Goal: Transaction & Acquisition: Purchase product/service

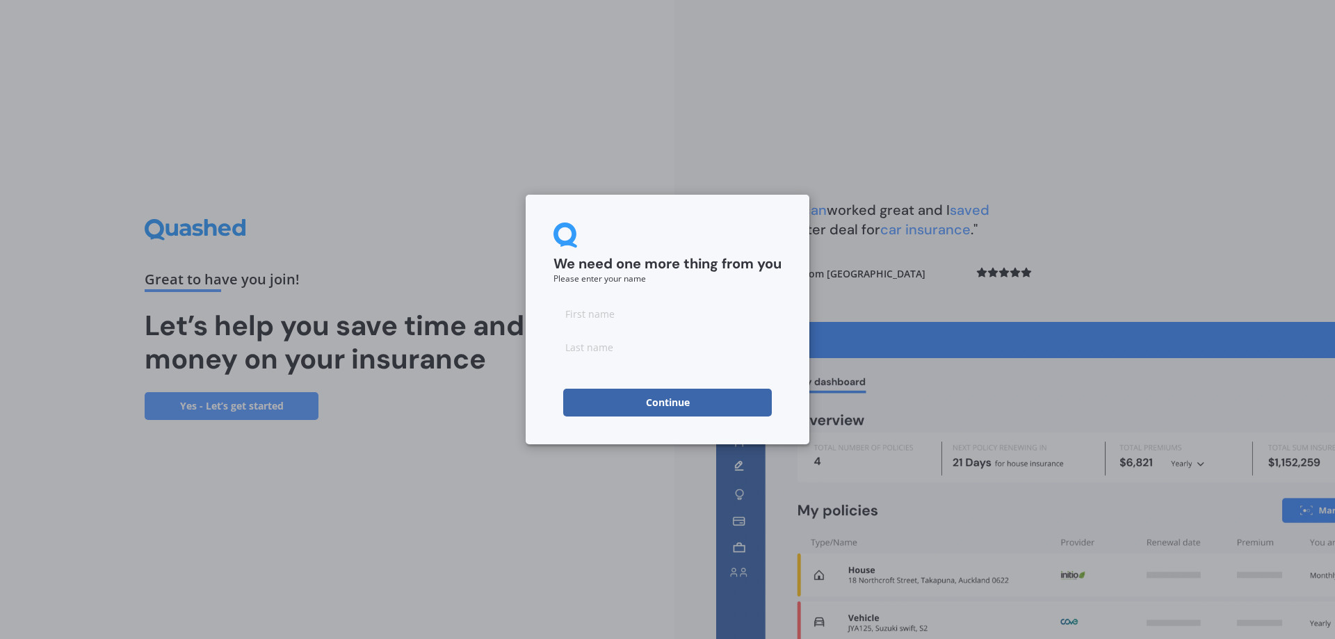
click at [646, 323] on input at bounding box center [667, 314] width 228 height 28
type input "[PERSON_NAME]"
click at [716, 295] on form "We need one more thing from you Please enter your name [PERSON_NAME] Continue" at bounding box center [667, 319] width 228 height 194
click at [638, 398] on button "Continue" at bounding box center [667, 403] width 209 height 28
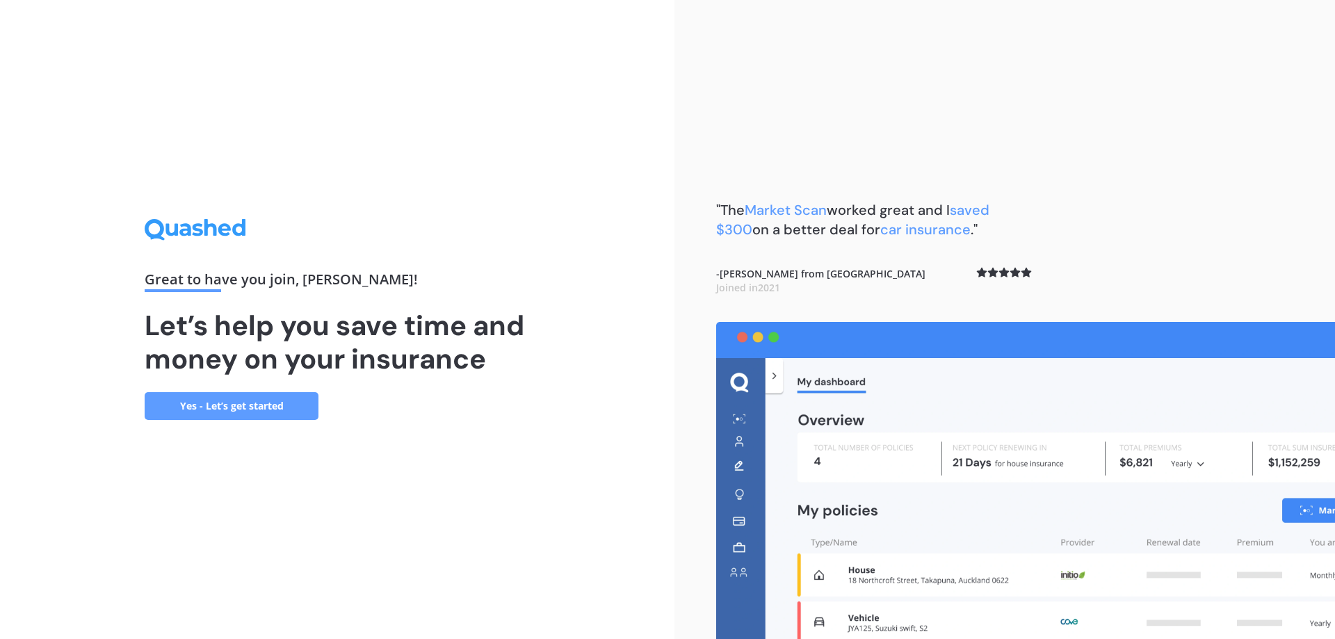
click at [263, 408] on link "Yes - Let’s get started" at bounding box center [232, 406] width 174 height 28
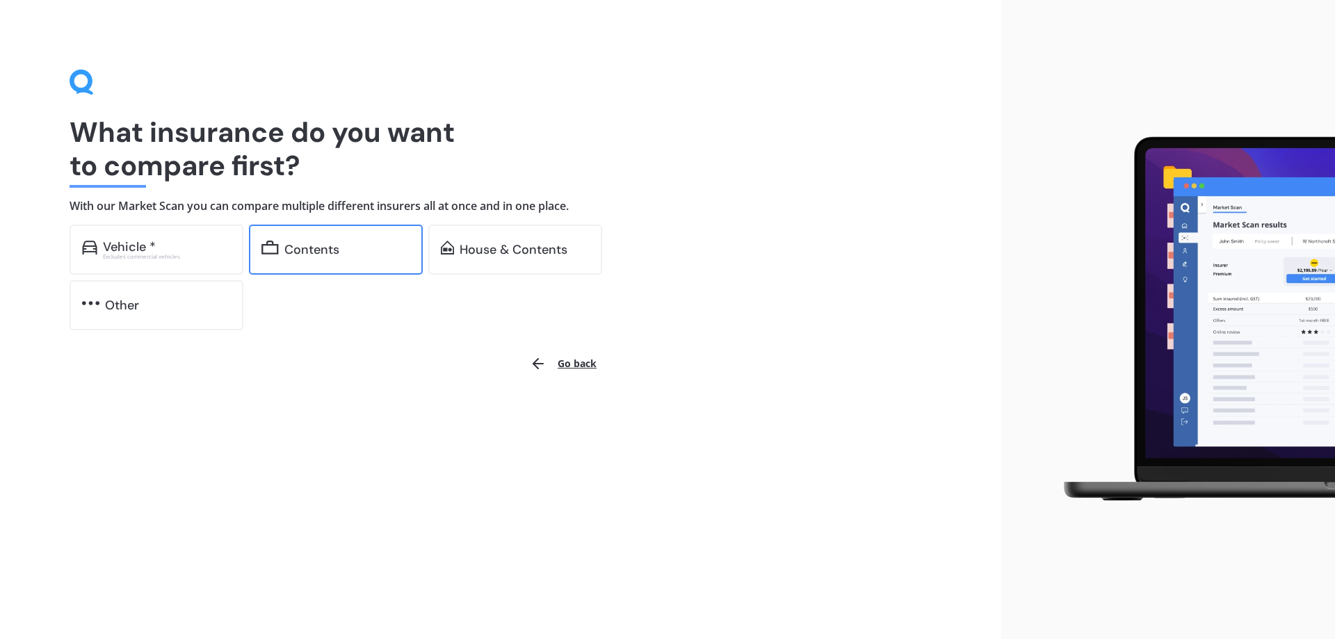
click at [307, 259] on div "Contents" at bounding box center [336, 250] width 174 height 50
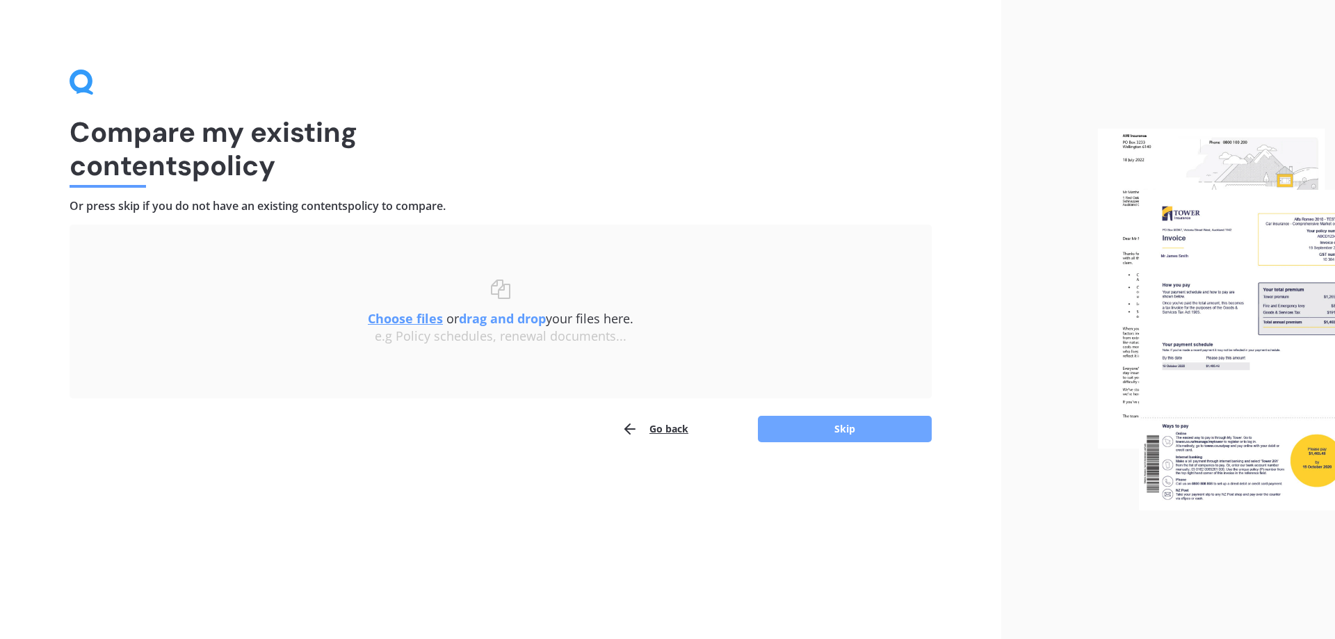
click at [804, 437] on button "Skip" at bounding box center [845, 429] width 174 height 26
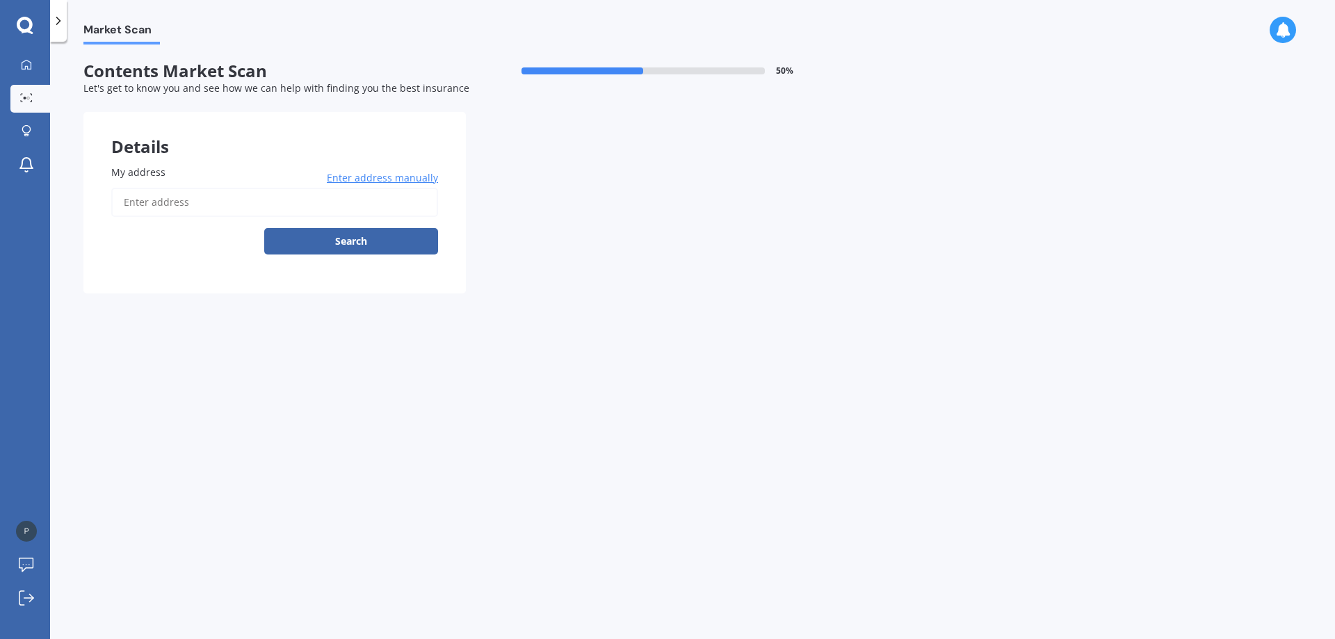
click at [197, 209] on input "My address" at bounding box center [274, 202] width 327 height 29
type input "[STREET_ADDRESS]"
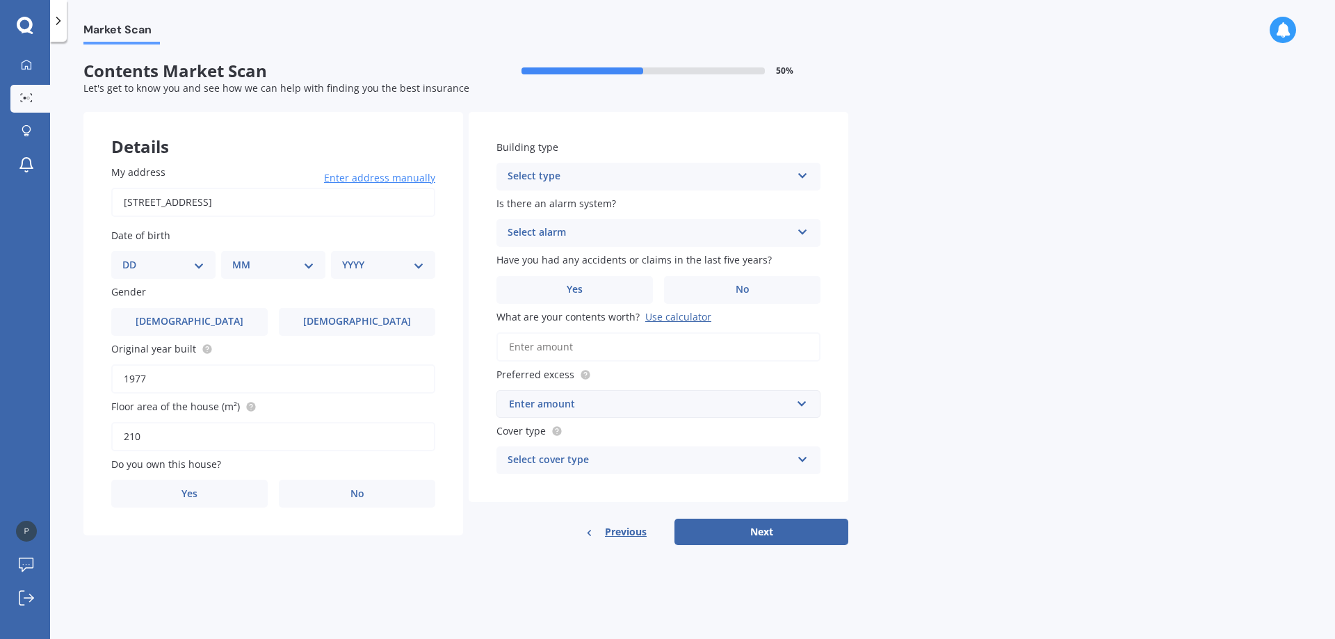
click at [197, 270] on select "DD 01 02 03 04 05 06 07 08 09 10 11 12 13 14 15 16 17 18 19 20 21 22 23 24 25 2…" at bounding box center [163, 264] width 82 height 15
select select "19"
click at [133, 257] on select "DD 01 02 03 04 05 06 07 08 09 10 11 12 13 14 15 16 17 18 19 20 21 22 23 24 25 2…" at bounding box center [163, 264] width 82 height 15
click at [273, 271] on select "MM 01 02 03 04 05 06 07 08 09 10 11 12" at bounding box center [276, 264] width 76 height 15
select select "04"
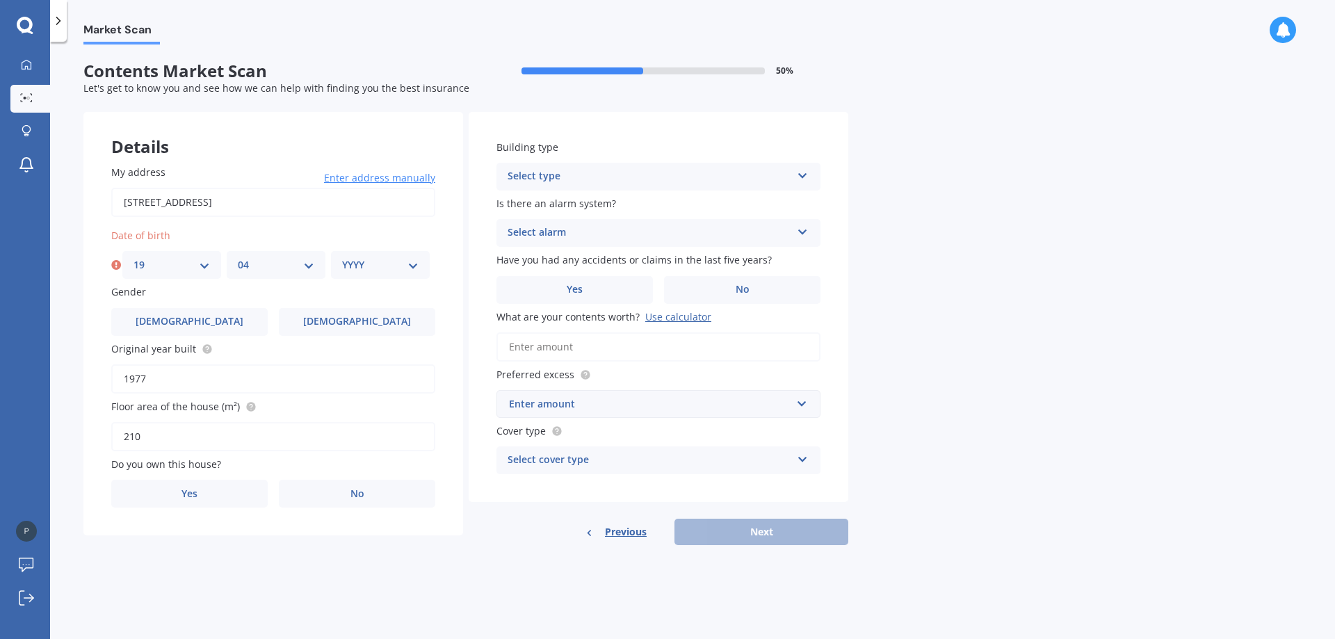
click at [238, 257] on select "MM 01 02 03 04 05 06 07 08 09 10 11 12" at bounding box center [276, 264] width 76 height 15
click at [354, 277] on div "YYYY 2009 2008 2007 2006 2005 2004 2003 2002 2001 2000 1999 1998 1997 1996 1995…" at bounding box center [380, 265] width 99 height 28
click at [357, 268] on select "YYYY 2009 2008 2007 2006 2005 2004 2003 2002 2001 2000 1999 1998 1997 1996 1995…" at bounding box center [380, 264] width 76 height 15
select select "1973"
click at [342, 257] on select "YYYY 2009 2008 2007 2006 2005 2004 2003 2002 2001 2000 1999 1998 1997 1996 1995…" at bounding box center [380, 264] width 76 height 15
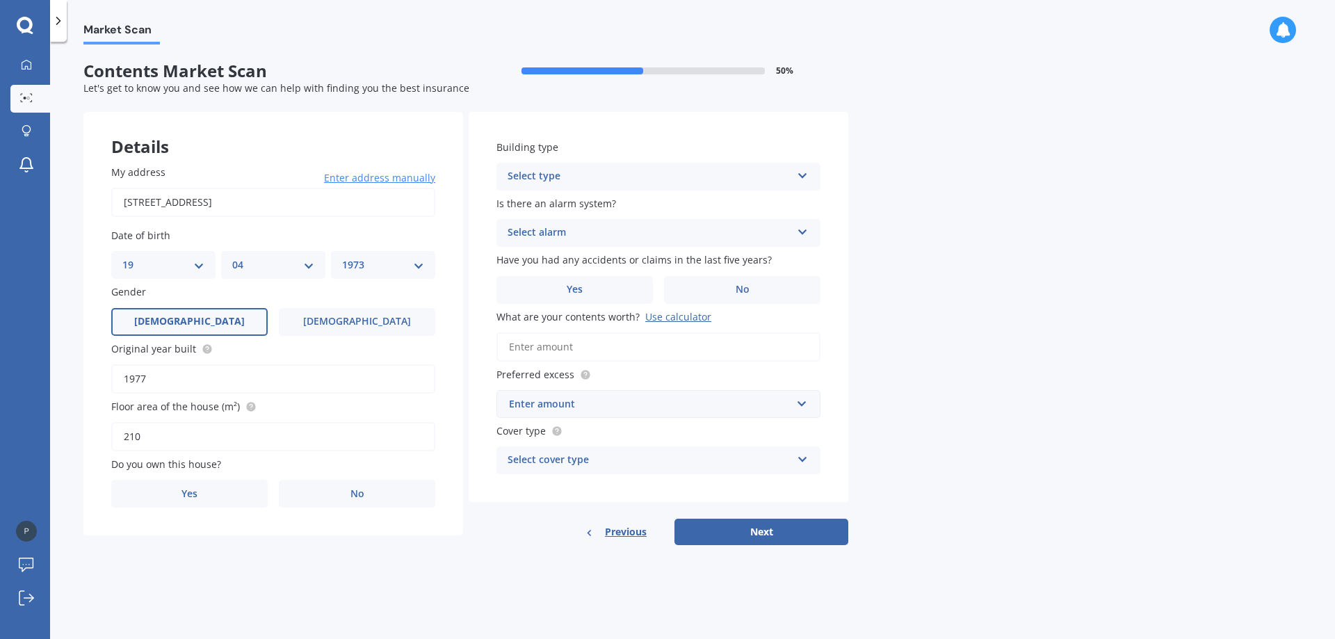
click at [211, 319] on label "[DEMOGRAPHIC_DATA]" at bounding box center [189, 322] width 156 height 28
click at [0, 0] on input "[DEMOGRAPHIC_DATA]" at bounding box center [0, 0] width 0 height 0
click at [336, 503] on label "No" at bounding box center [357, 494] width 156 height 28
click at [0, 0] on input "No" at bounding box center [0, 0] width 0 height 0
click at [216, 553] on div "Select occupant" at bounding box center [264, 550] width 284 height 17
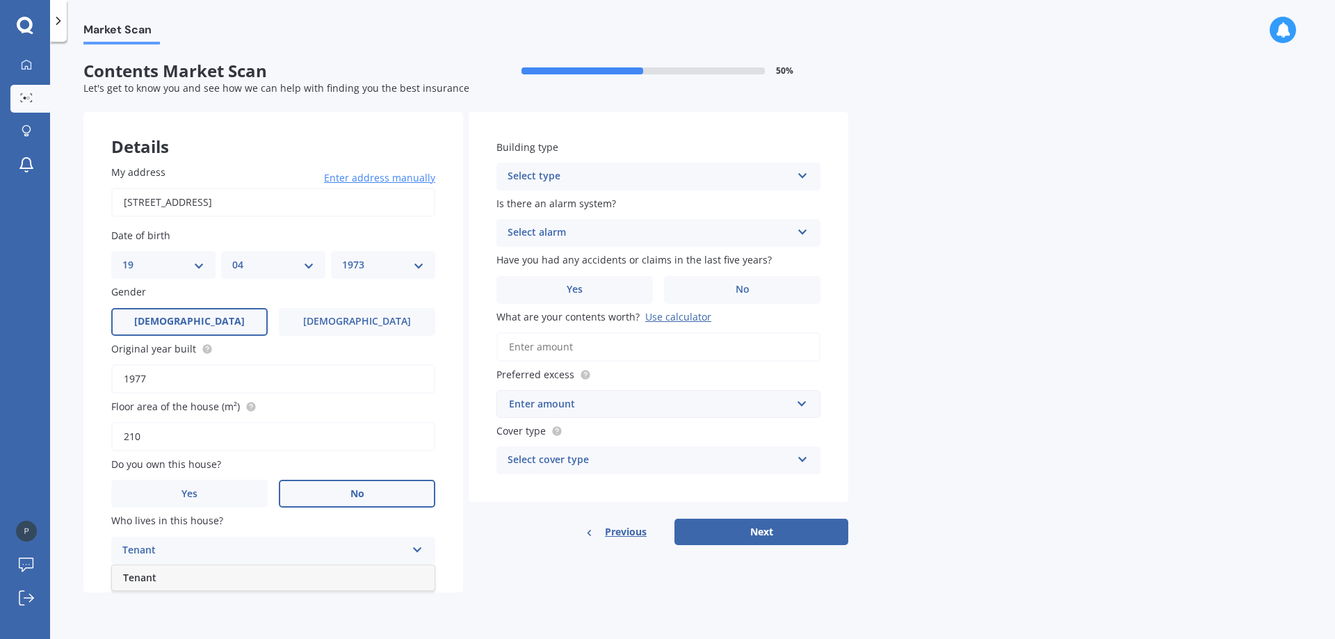
click at [201, 575] on div "Tenant" at bounding box center [273, 577] width 323 height 25
click at [585, 180] on div "Select type" at bounding box center [650, 176] width 284 height 17
click at [567, 201] on span "Freestanding" at bounding box center [539, 203] width 62 height 13
click at [553, 237] on div "Select alarm" at bounding box center [650, 233] width 284 height 17
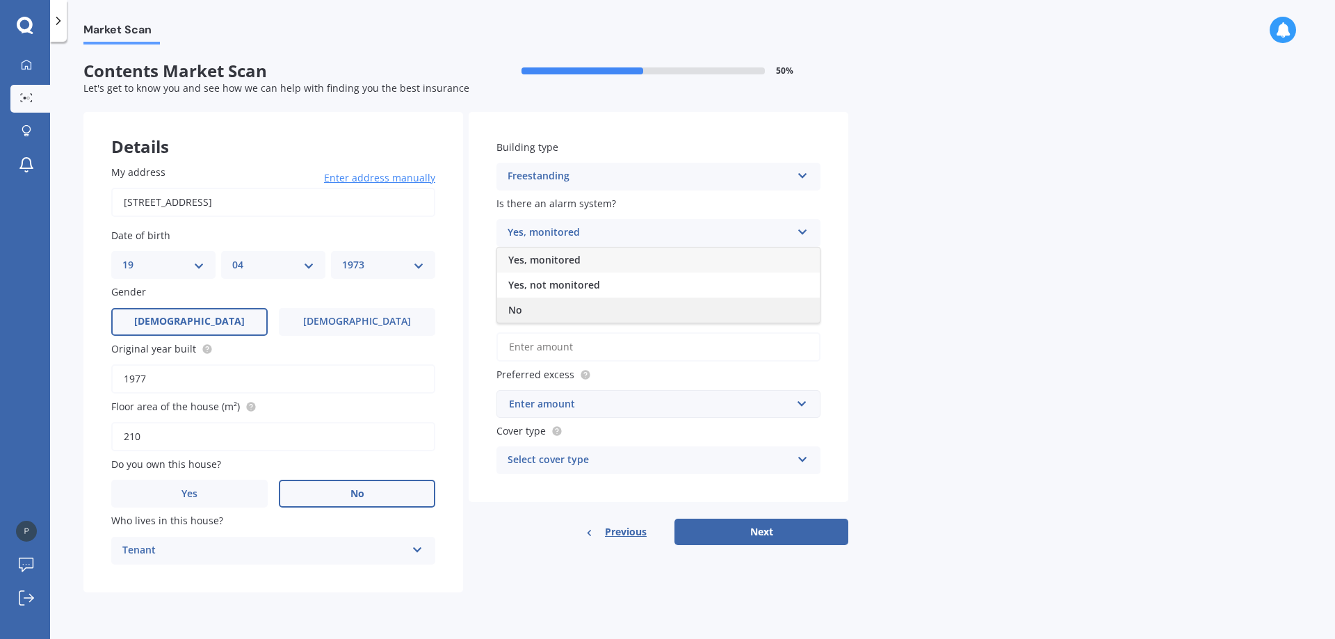
click at [533, 308] on div "No" at bounding box center [658, 310] width 323 height 25
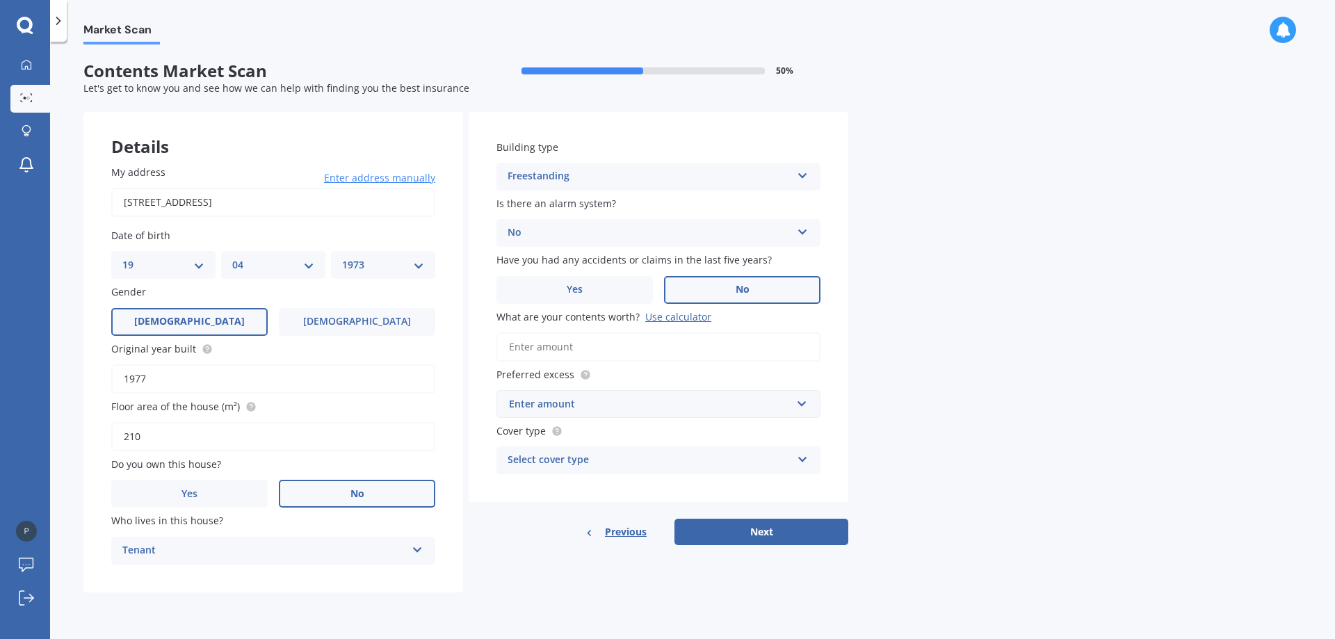
click at [708, 287] on label "No" at bounding box center [742, 290] width 156 height 28
click at [0, 0] on input "No" at bounding box center [0, 0] width 0 height 0
click at [591, 344] on input "What are your contents worth? Use calculator" at bounding box center [658, 346] width 324 height 29
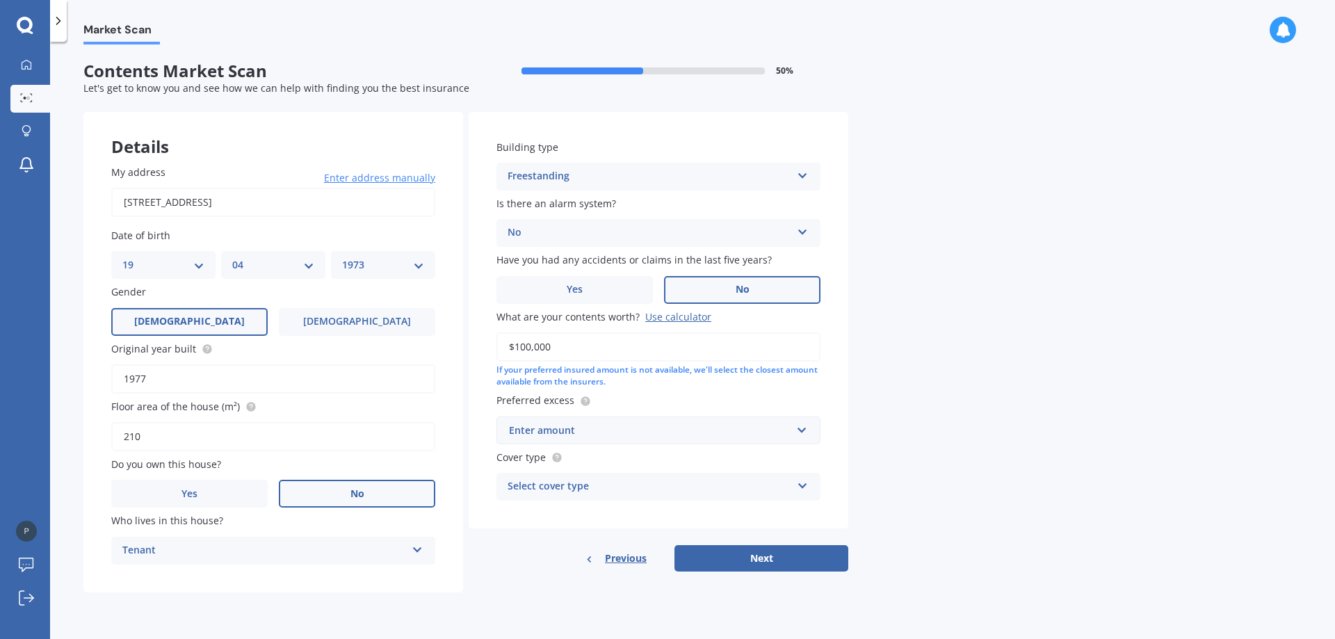
type input "$100,000"
click at [601, 428] on div "Enter amount" at bounding box center [650, 430] width 282 height 15
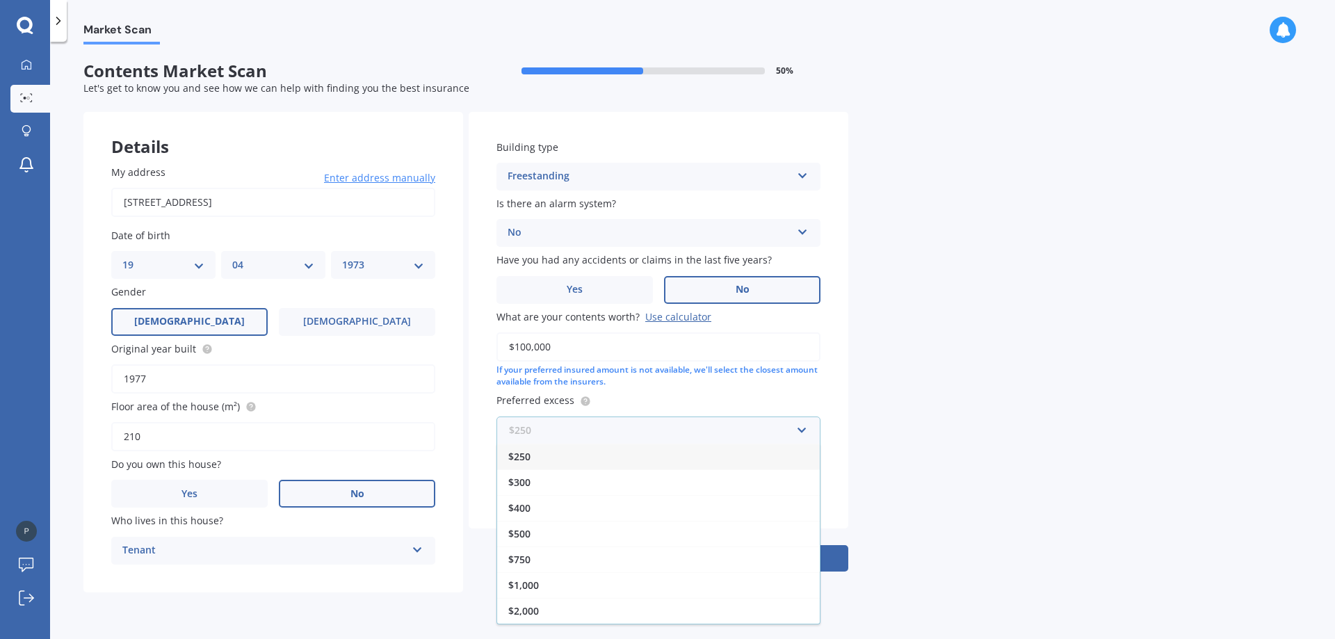
click at [603, 428] on input "text" at bounding box center [653, 430] width 311 height 26
click at [562, 529] on div "$500" at bounding box center [658, 534] width 323 height 26
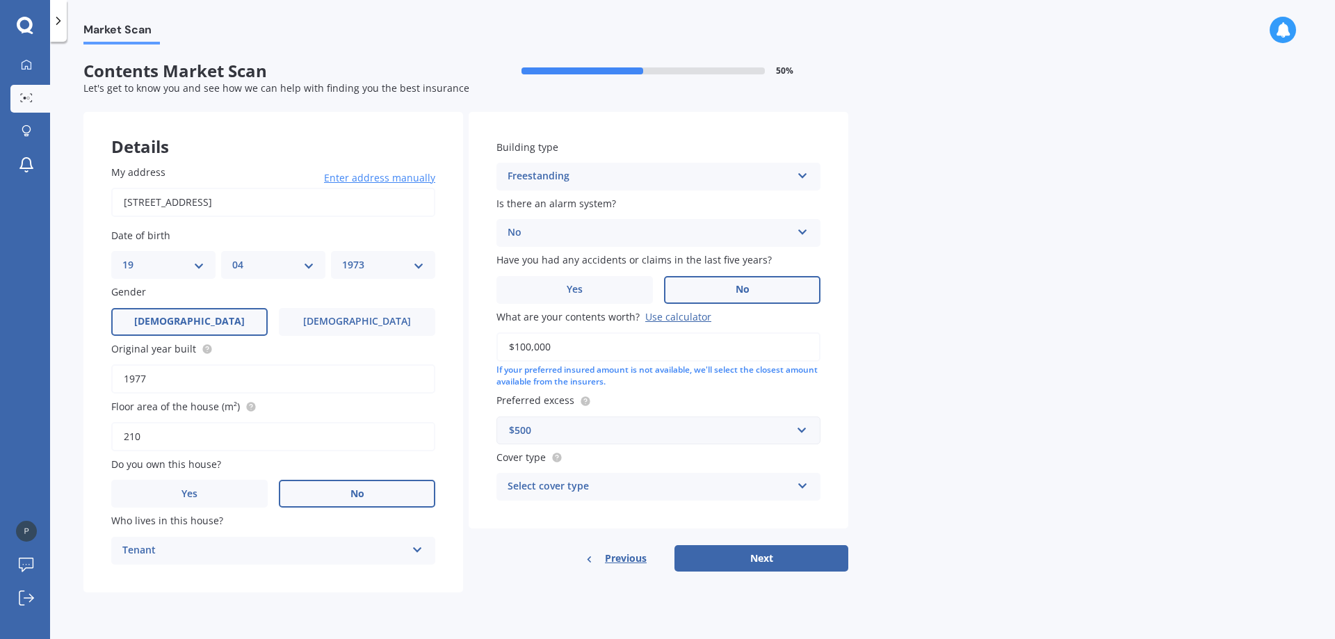
click at [553, 486] on div "Select cover type" at bounding box center [650, 486] width 284 height 17
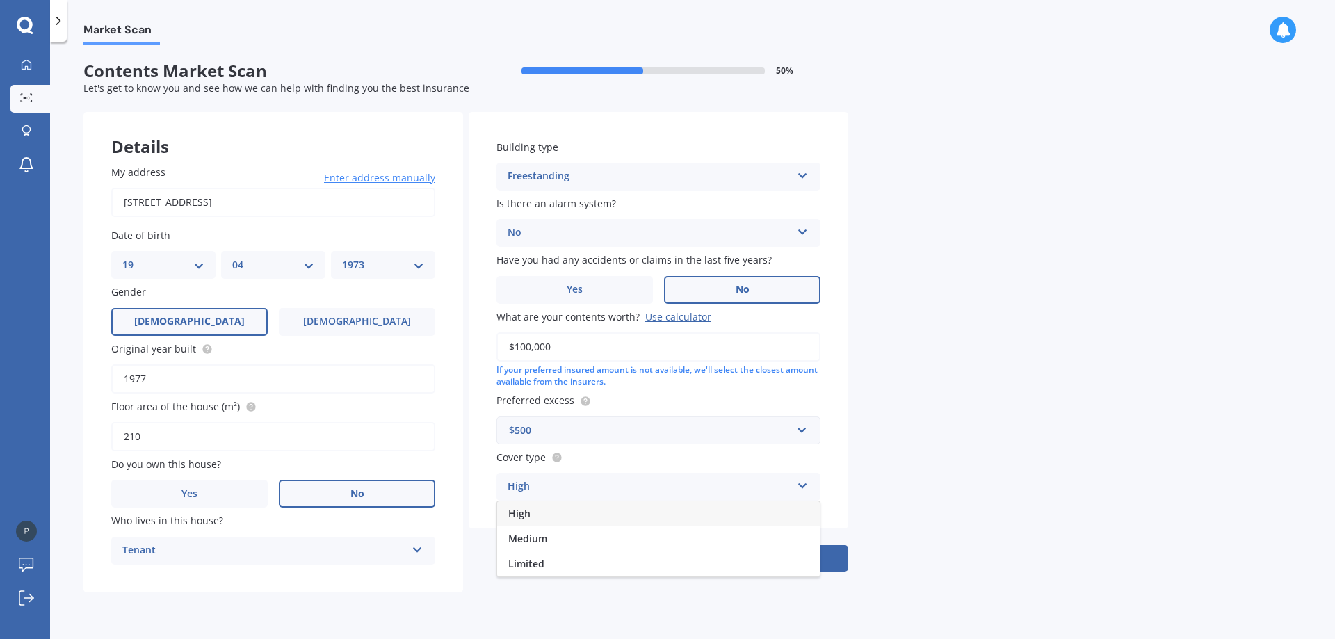
click at [549, 512] on div "High" at bounding box center [658, 513] width 323 height 25
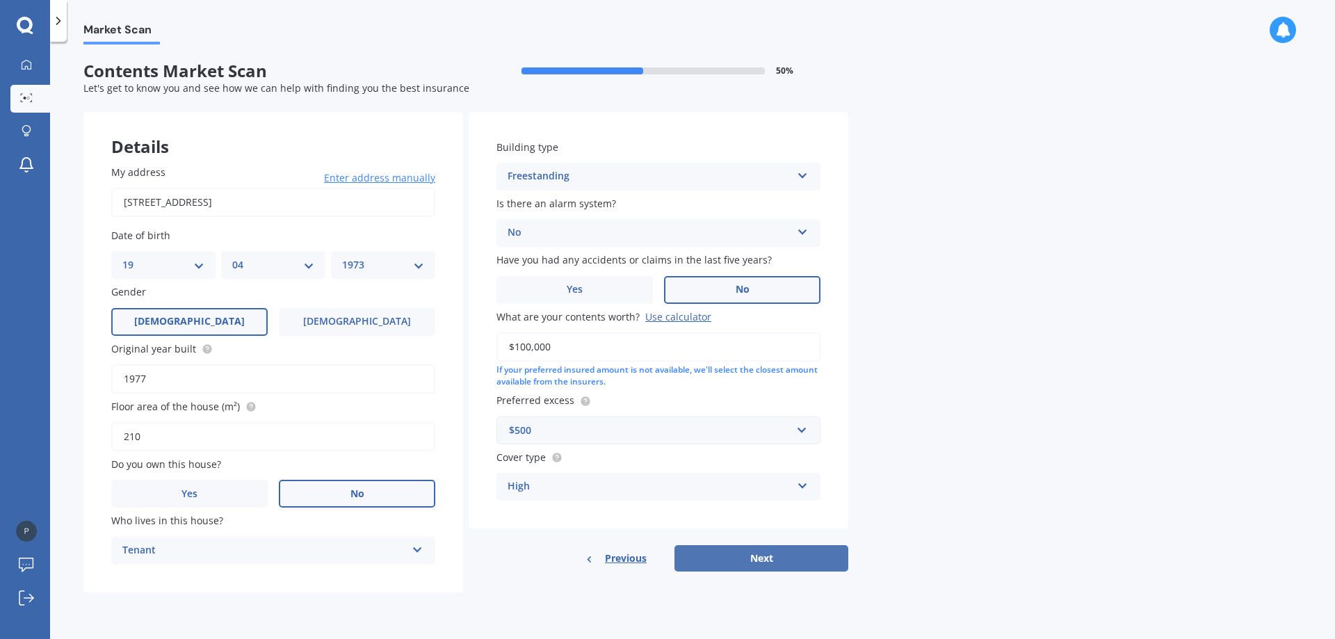
click at [730, 556] on button "Next" at bounding box center [761, 558] width 174 height 26
select select "19"
select select "04"
select select "1973"
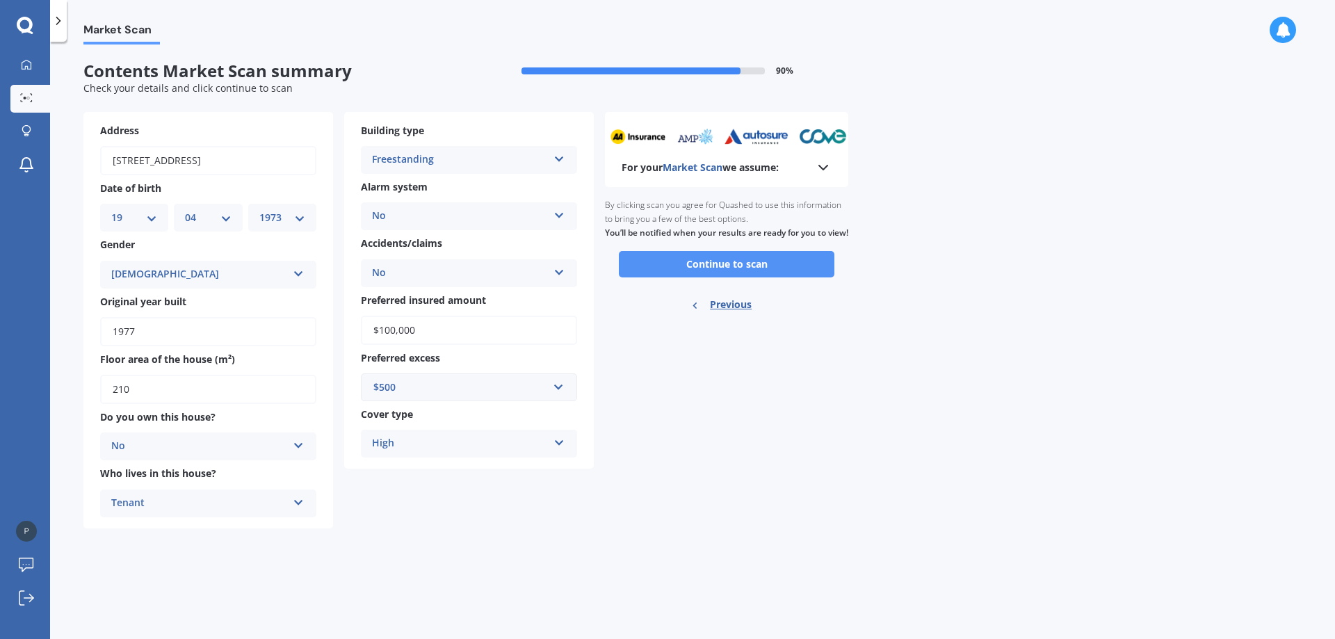
click at [677, 277] on button "Continue to scan" at bounding box center [727, 264] width 216 height 26
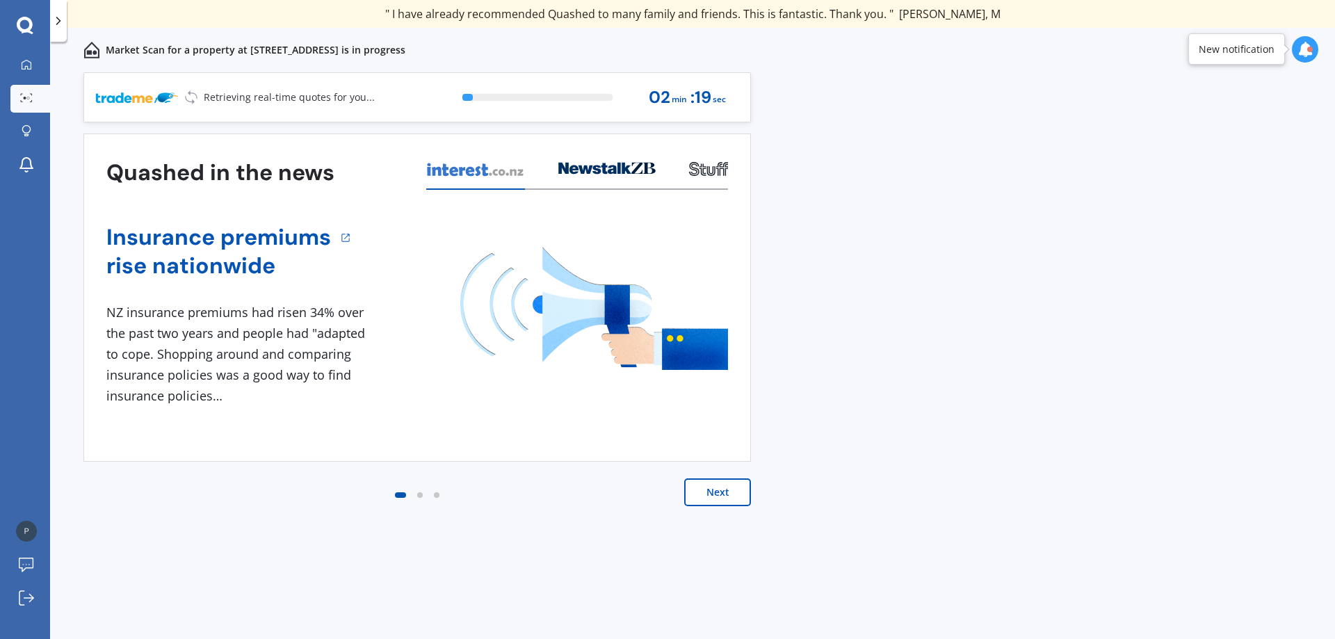
click at [708, 496] on button "Next" at bounding box center [717, 492] width 67 height 28
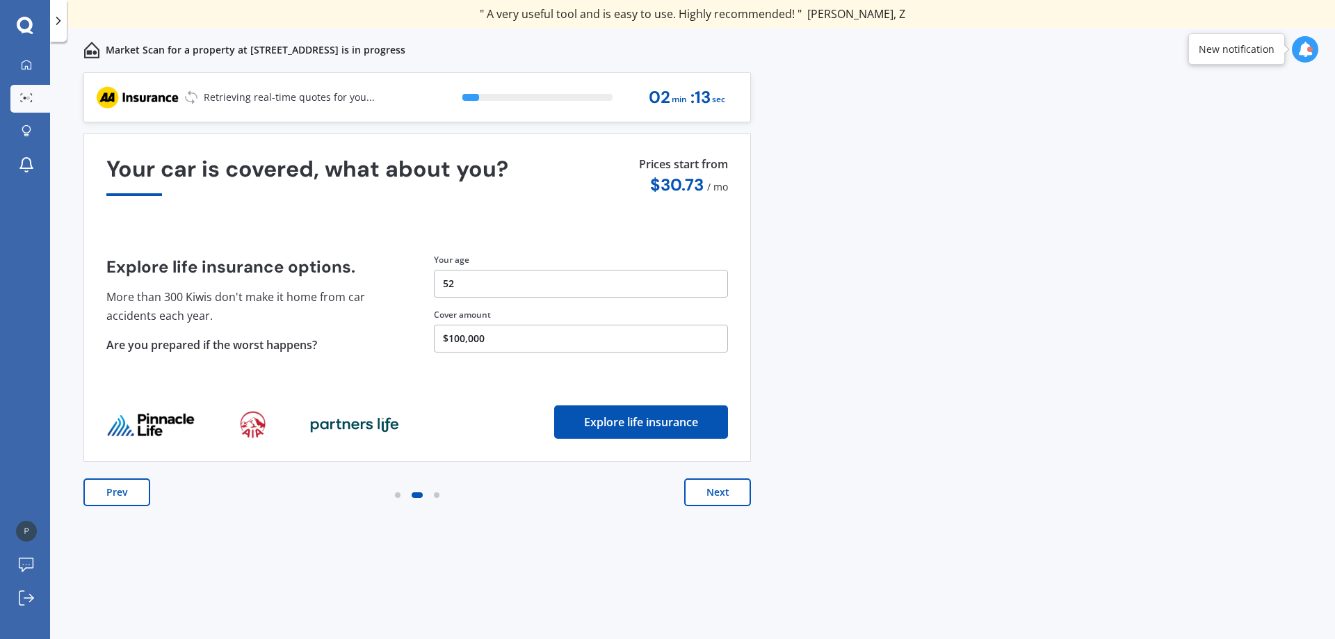
click at [708, 499] on button "Next" at bounding box center [717, 492] width 67 height 28
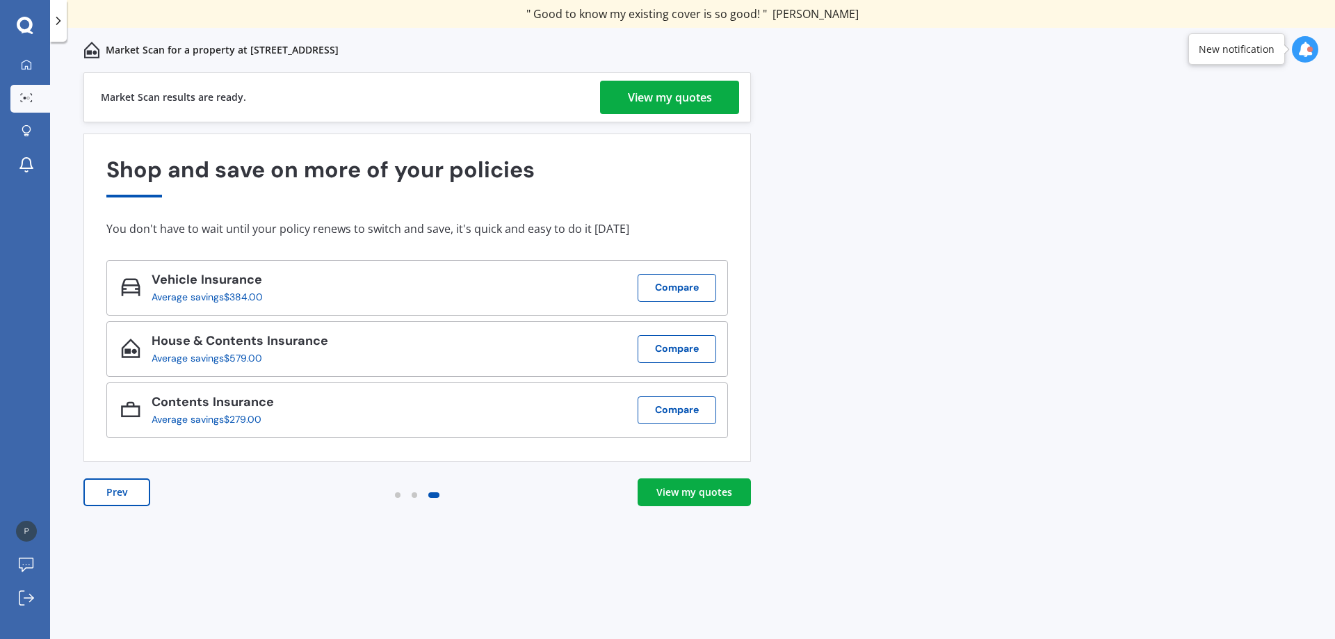
click at [690, 102] on div "View my quotes" at bounding box center [670, 97] width 84 height 33
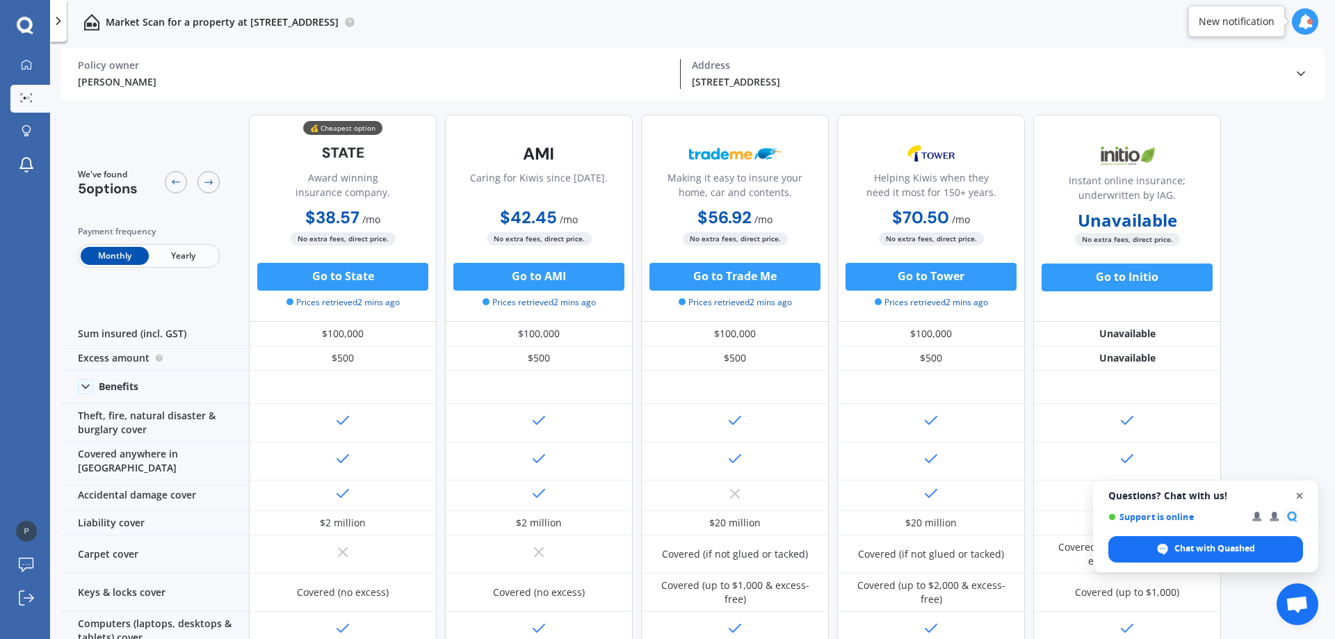
click at [1299, 495] on span "Open chat" at bounding box center [1299, 495] width 17 height 17
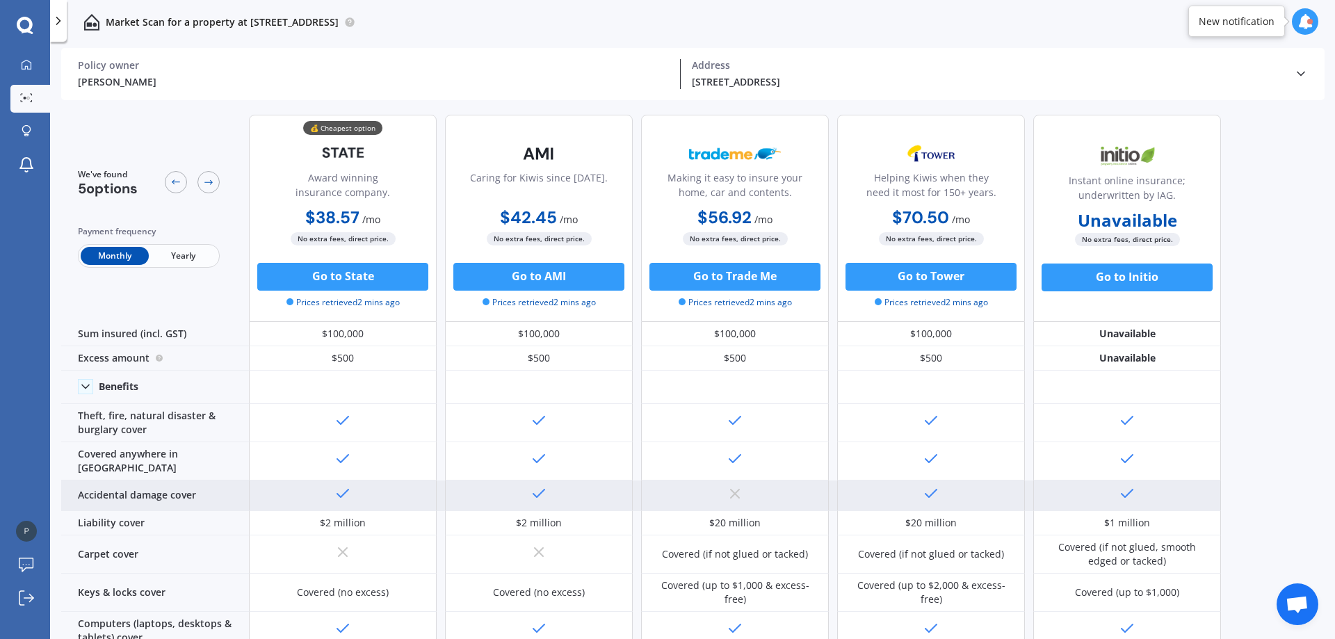
scroll to position [139, 0]
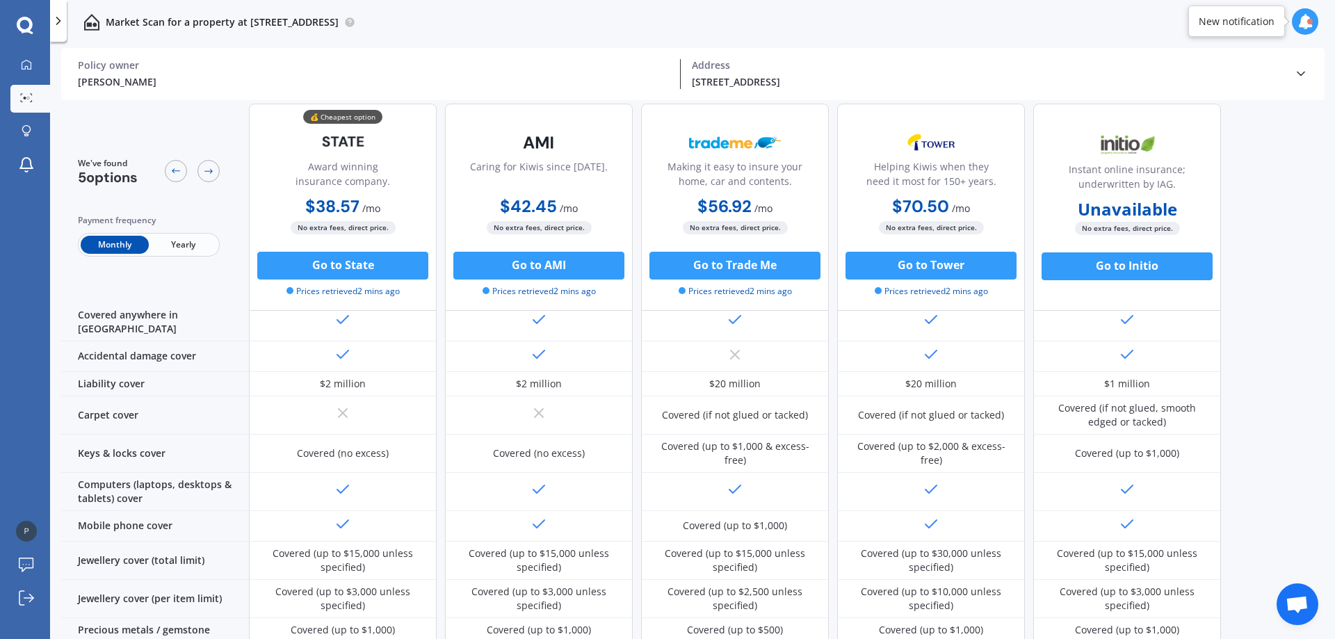
click at [175, 246] on span "Yearly" at bounding box center [183, 245] width 68 height 18
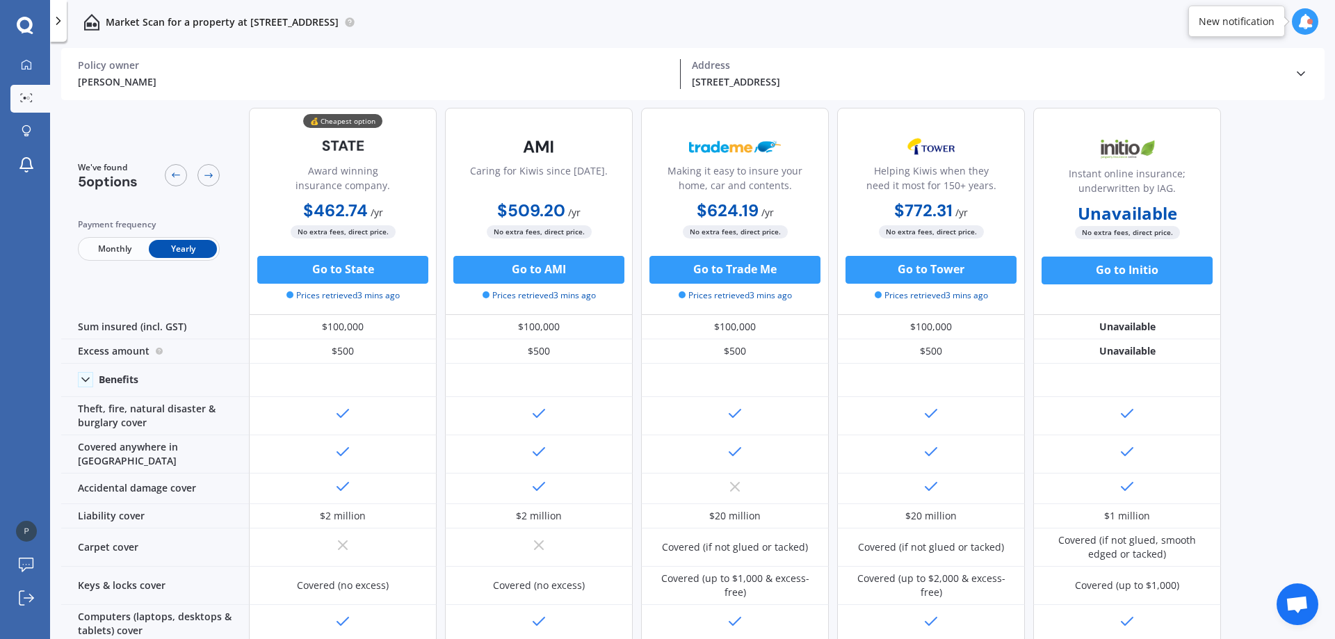
scroll to position [0, 0]
